Goal: Task Accomplishment & Management: Use online tool/utility

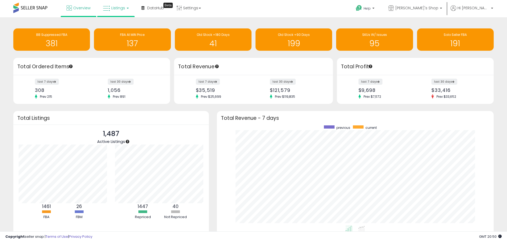
click at [115, 9] on span "Listings" at bounding box center [118, 7] width 14 height 5
click at [119, 23] on link at bounding box center [119, 27] width 37 height 11
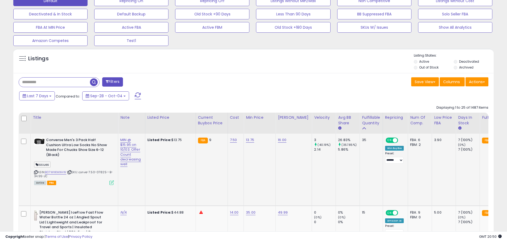
scroll to position [239, 0]
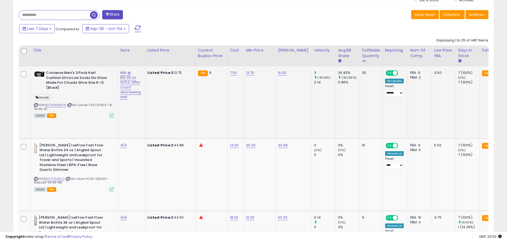
drag, startPoint x: 36, startPoint y: 104, endPoint x: 44, endPoint y: 117, distance: 14.8
click at [36, 104] on icon at bounding box center [35, 105] width 3 height 3
click at [55, 20] on div "Filters" at bounding box center [134, 15] width 239 height 11
click at [54, 17] on input "text" at bounding box center [77, 14] width 117 height 9
type input "********"
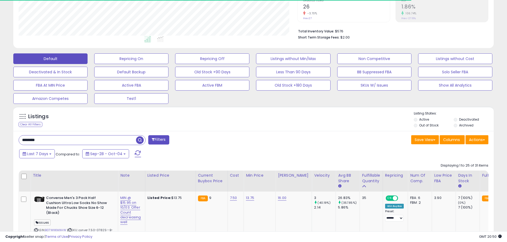
scroll to position [109, 279]
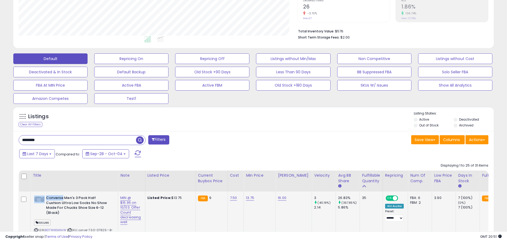
drag, startPoint x: 46, startPoint y: 199, endPoint x: 55, endPoint y: 196, distance: 9.7
click at [60, 197] on div "Converse Men's 3 Pack Half Cushion Ultra Low Socks No Show Made For Chucks Shoe…" at bounding box center [74, 206] width 80 height 21
copy div "Converse"
click at [425, 126] on label "Out of Stock" at bounding box center [428, 125] width 19 height 5
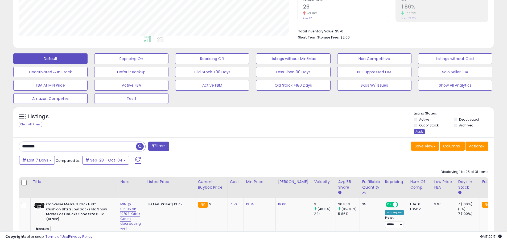
click at [421, 130] on div "Apply" at bounding box center [419, 131] width 11 height 5
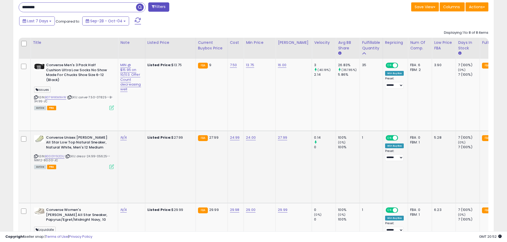
scroll to position [238, 0]
